Goal: Communication & Community: Connect with others

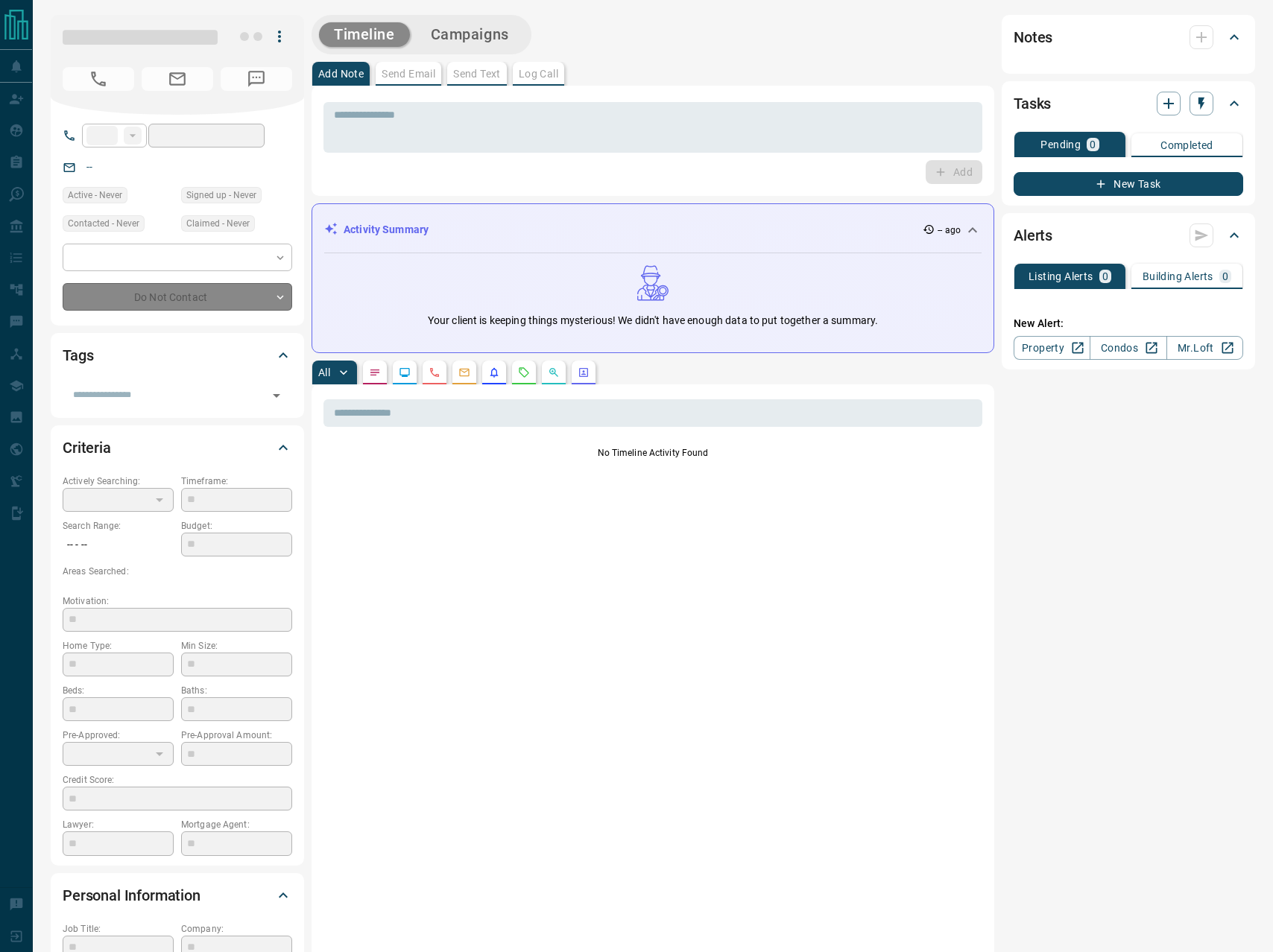
type input "**"
type input "**********"
type input "*"
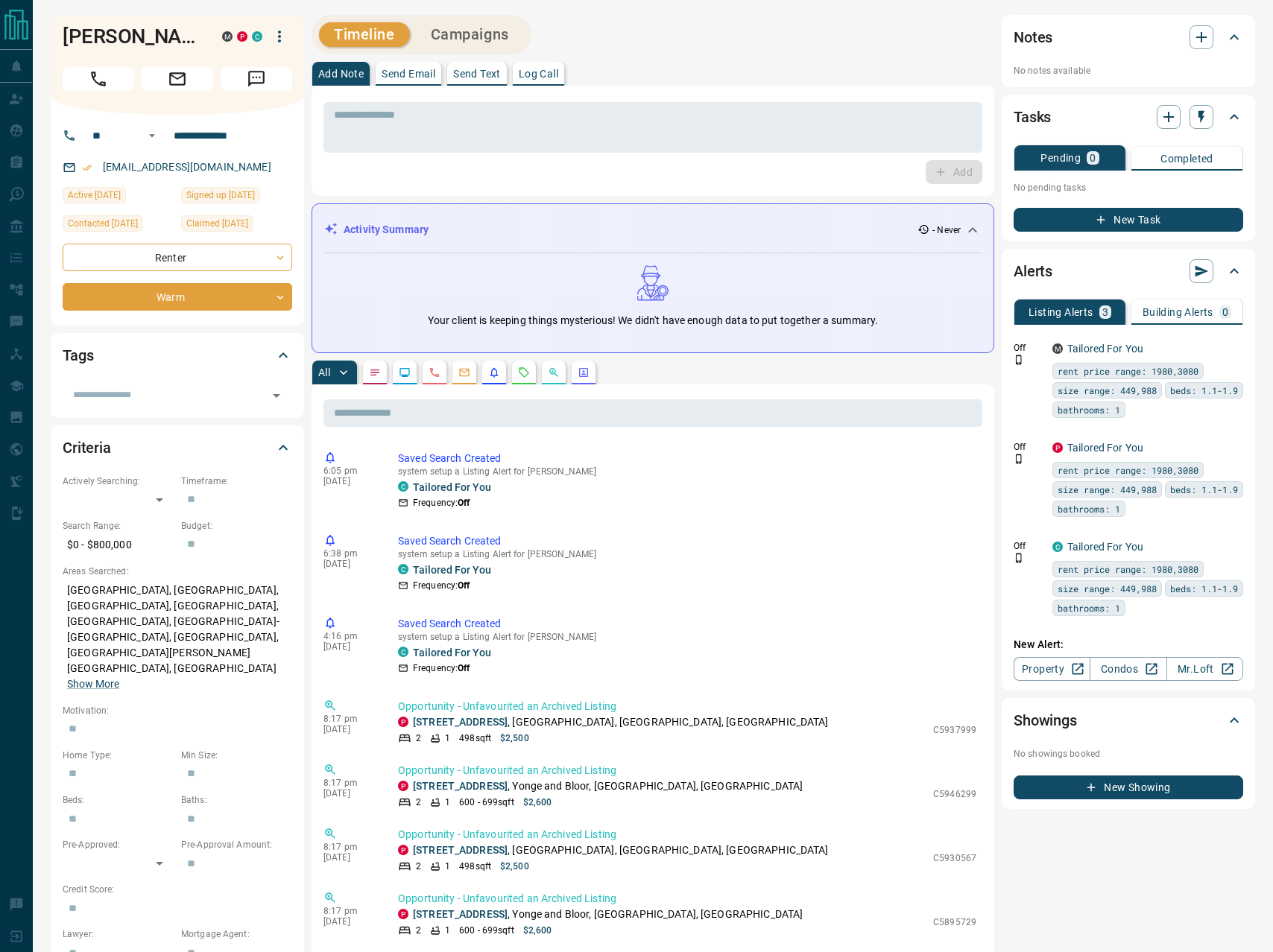
click at [470, 69] on p "Send Text" at bounding box center [477, 74] width 48 height 11
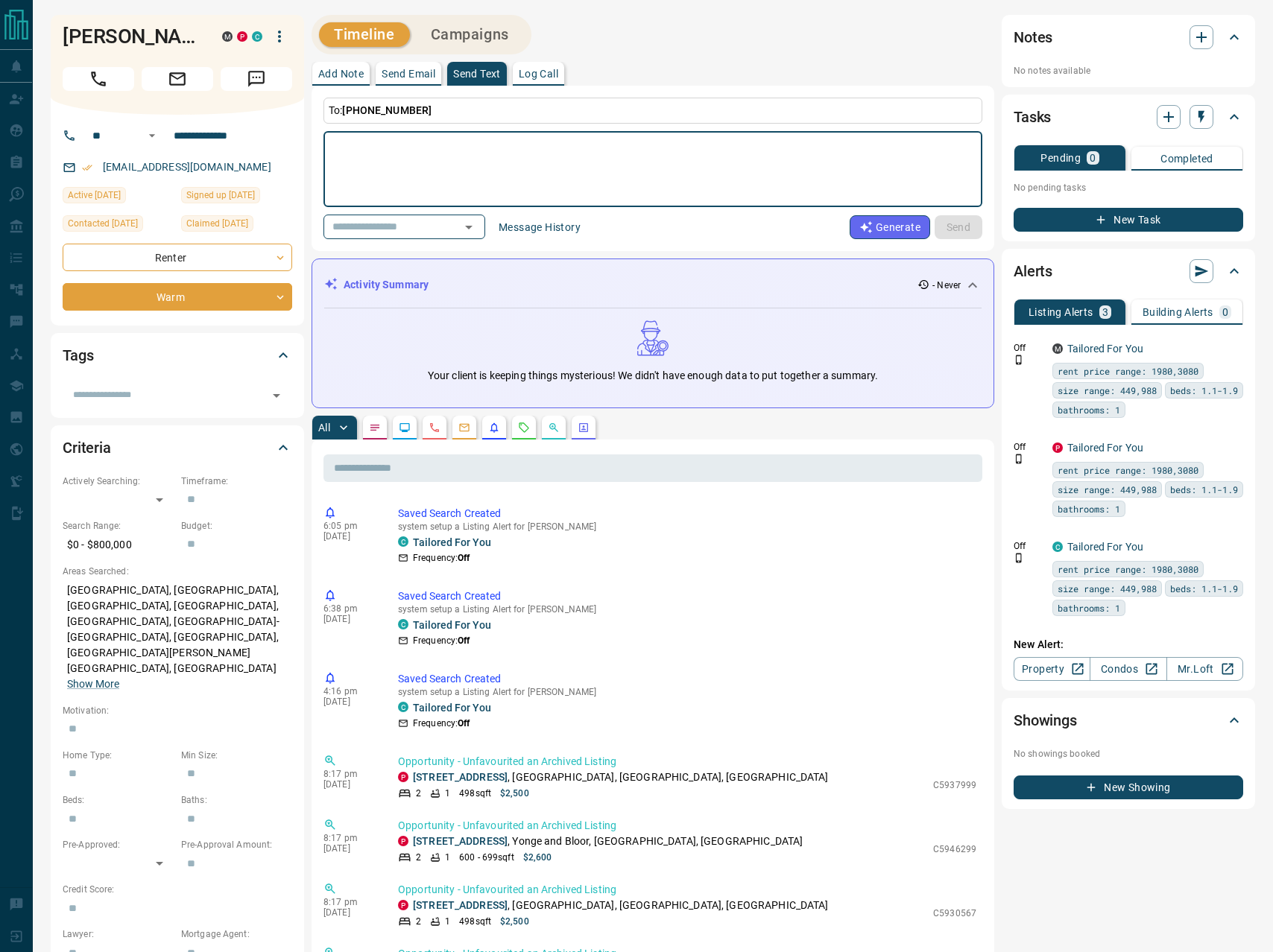
click at [577, 224] on button "Message History" at bounding box center [539, 227] width 100 height 24
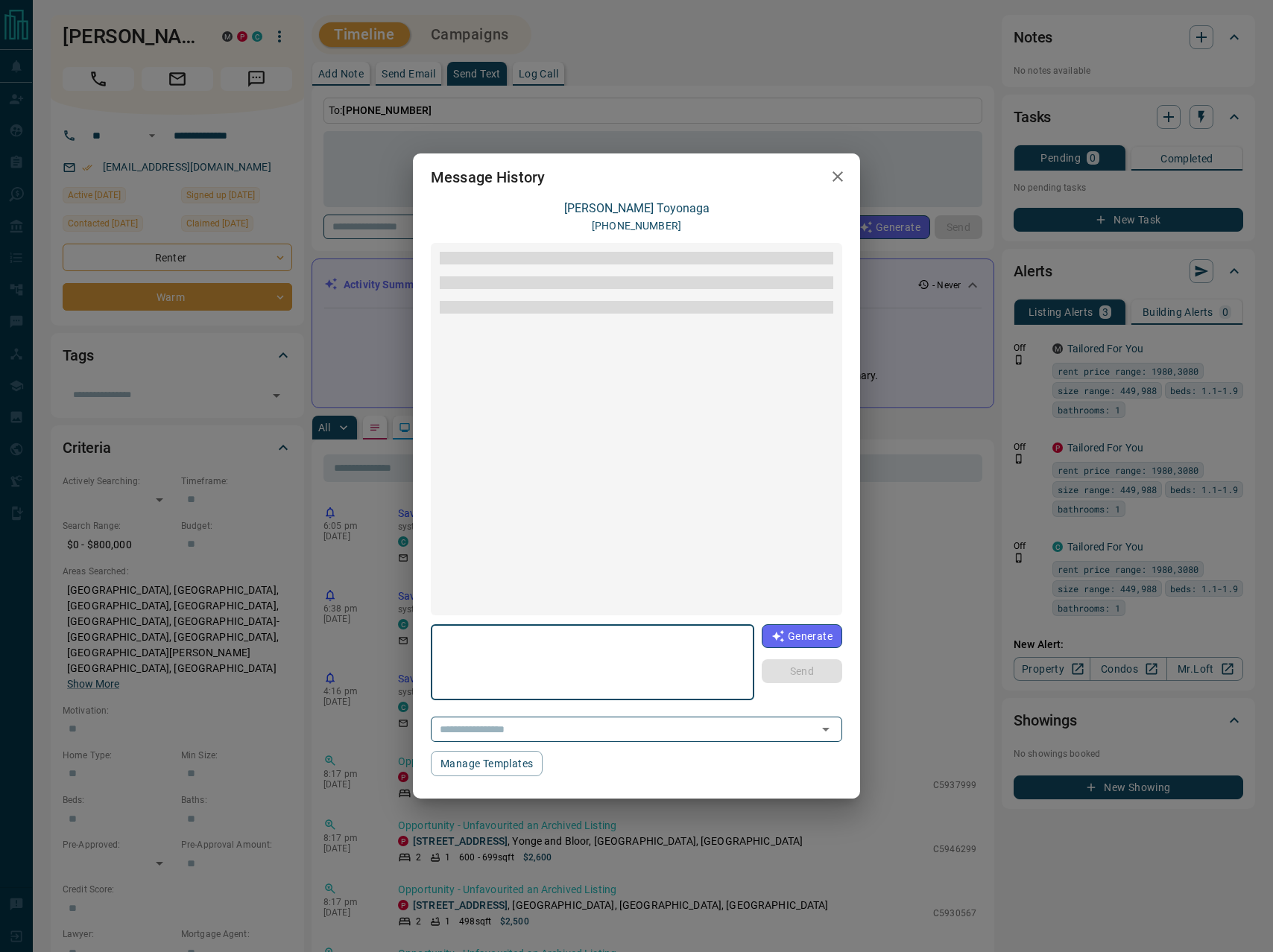
scroll to position [1435, 0]
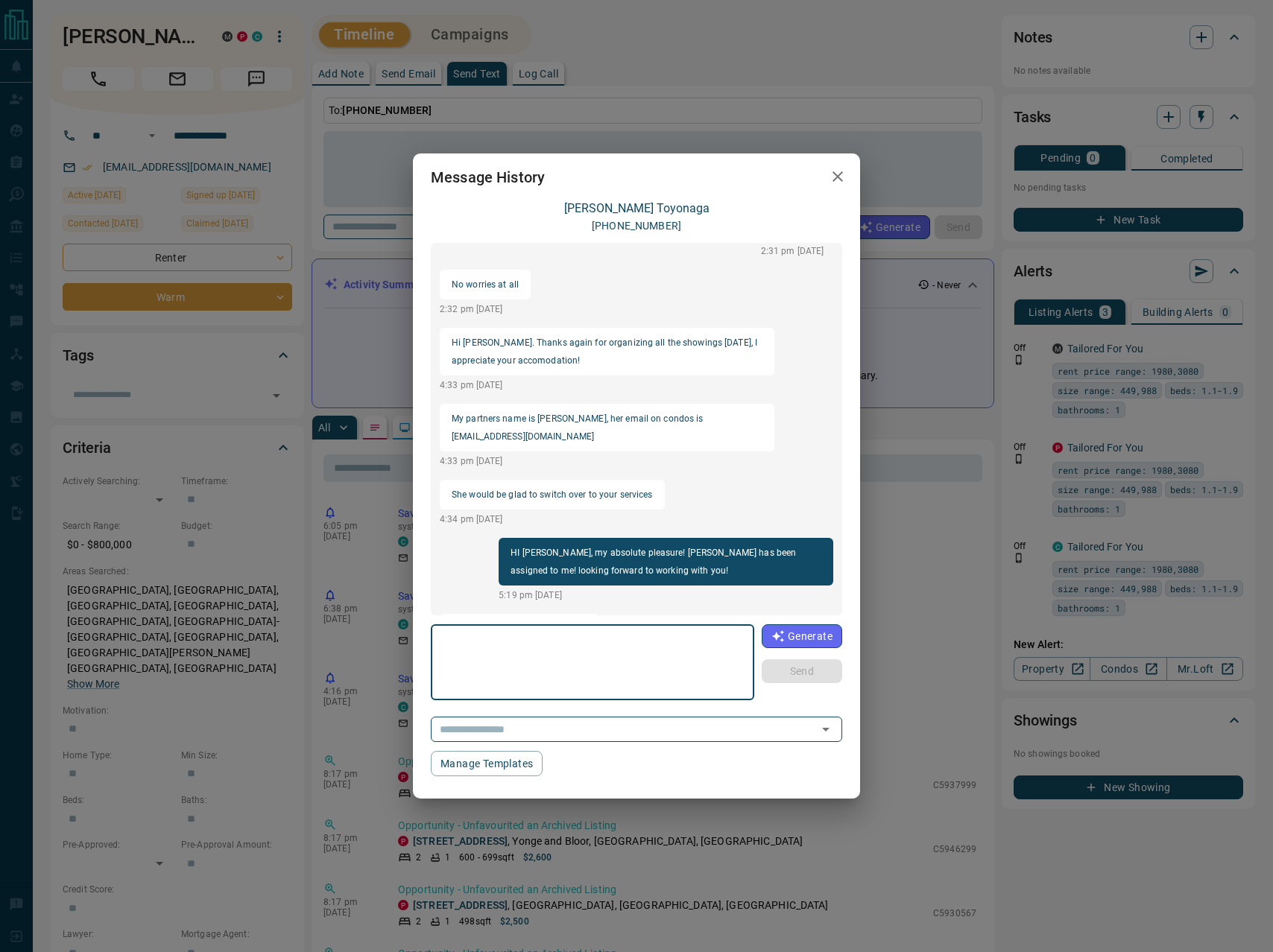
click at [840, 178] on icon "button" at bounding box center [838, 177] width 18 height 18
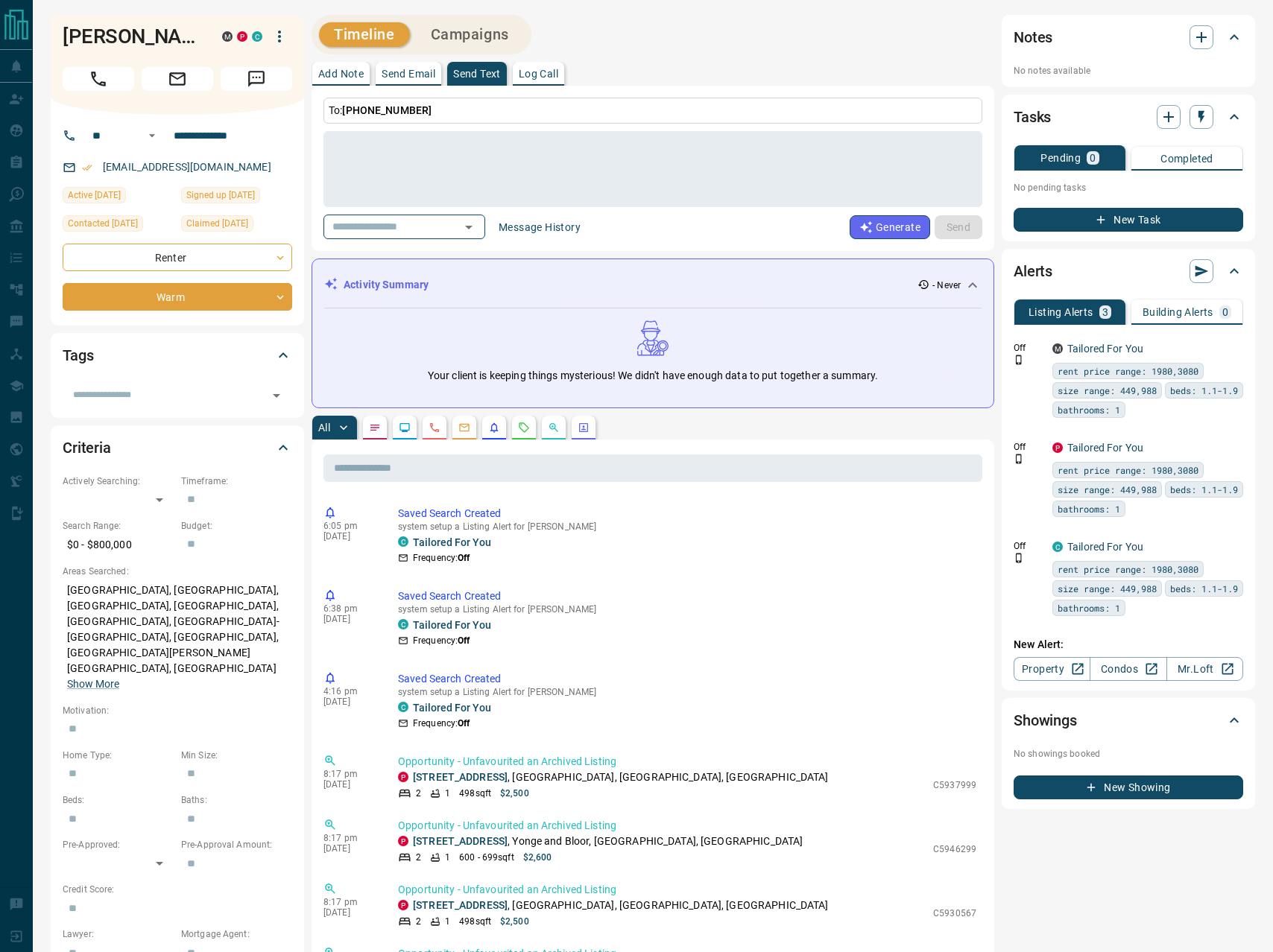
scroll to position [1, 0]
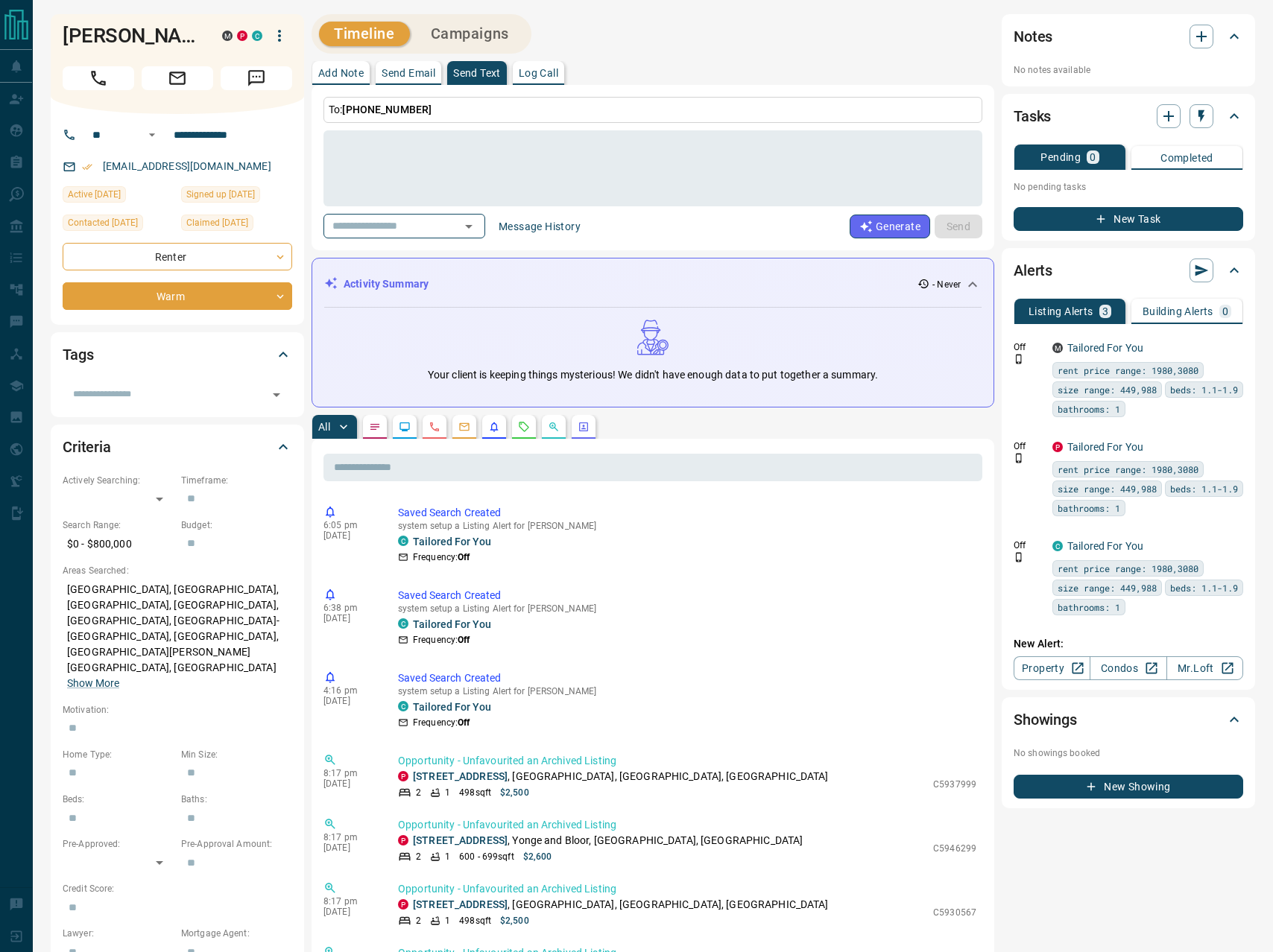
click at [545, 228] on button "Message History" at bounding box center [539, 226] width 100 height 24
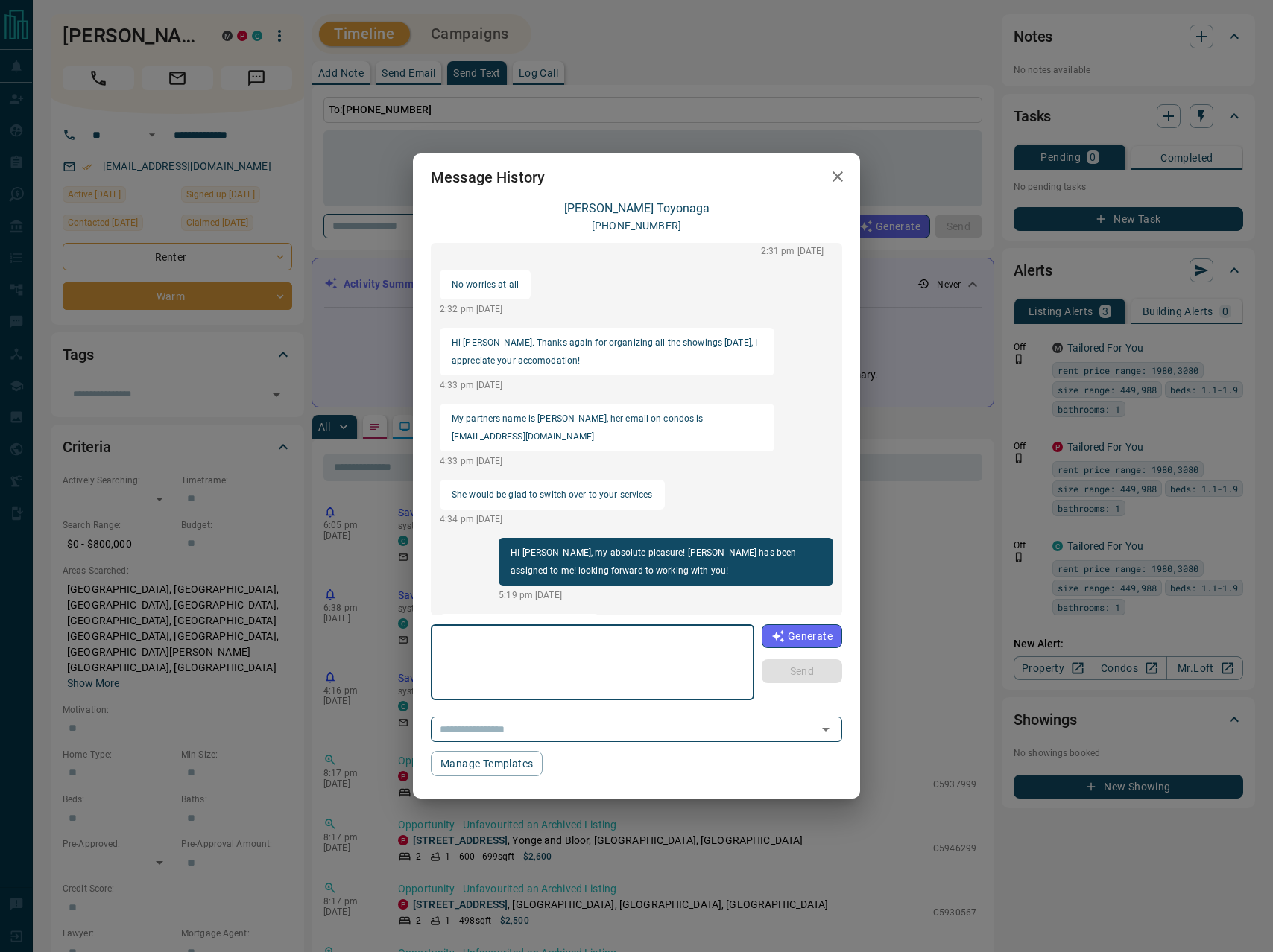
scroll to position [1434, 0]
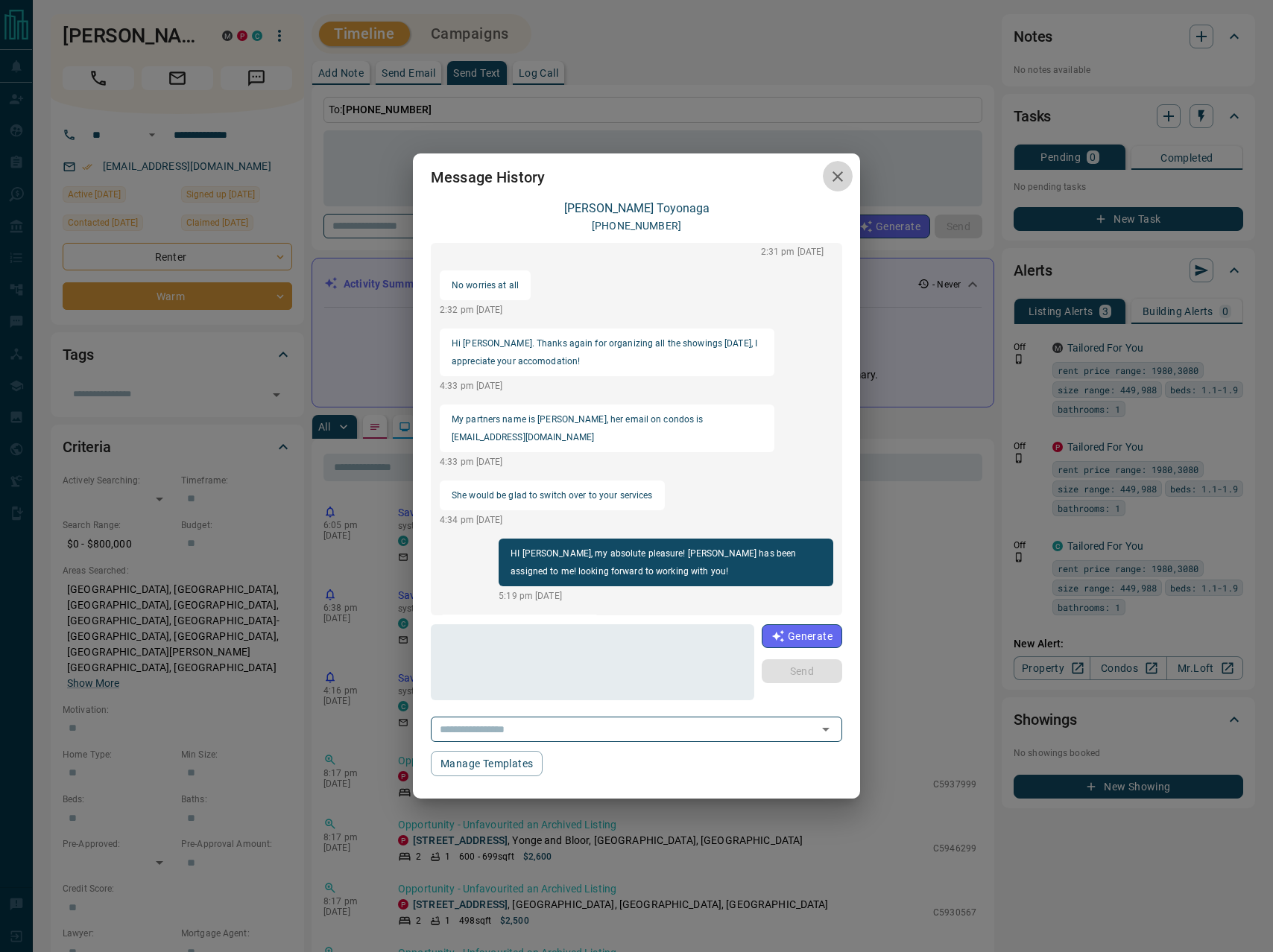
click at [832, 175] on icon "button" at bounding box center [838, 177] width 18 height 18
